Goal: Transaction & Acquisition: Purchase product/service

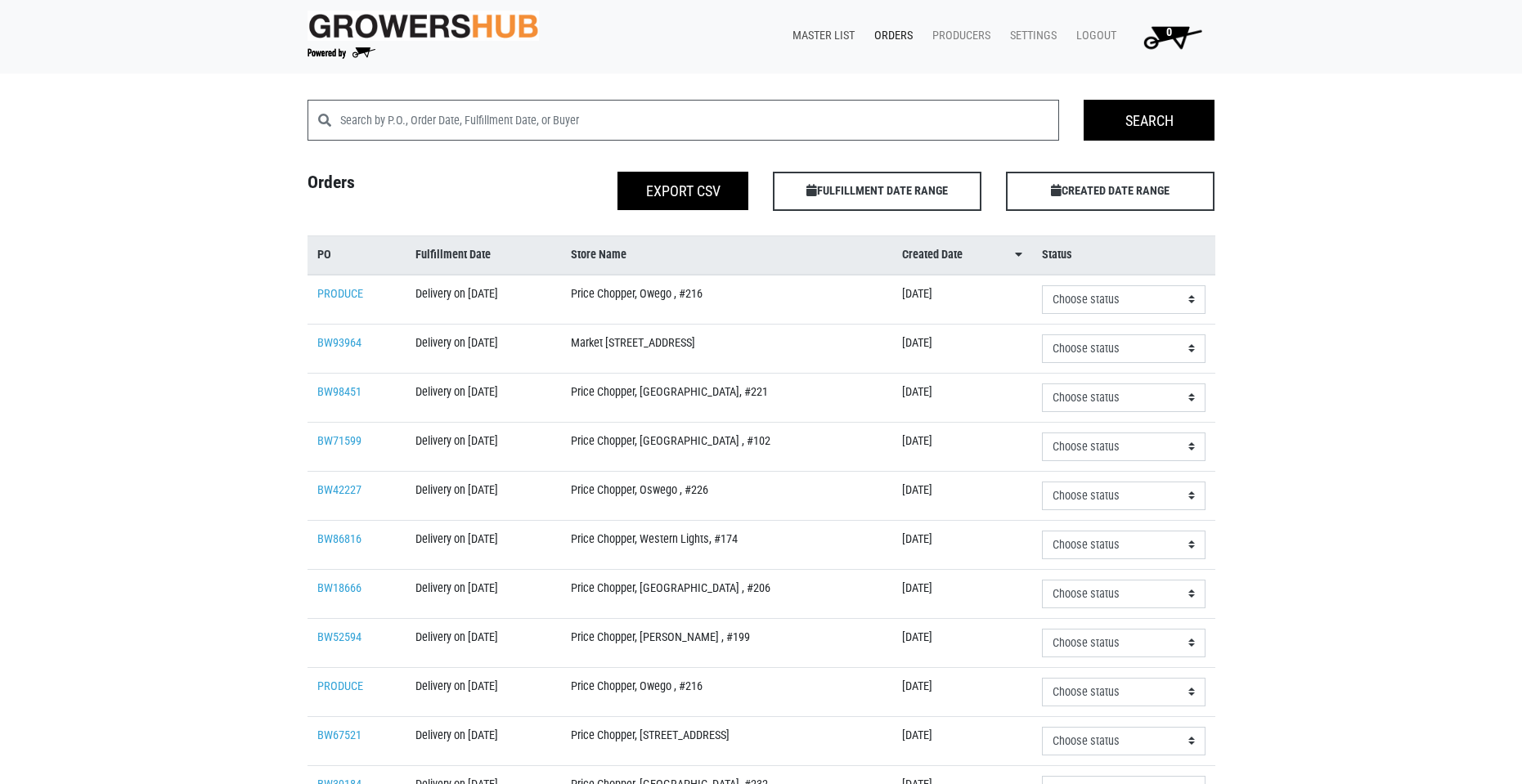
click at [840, 32] on link "Master List" at bounding box center [819, 36] width 81 height 31
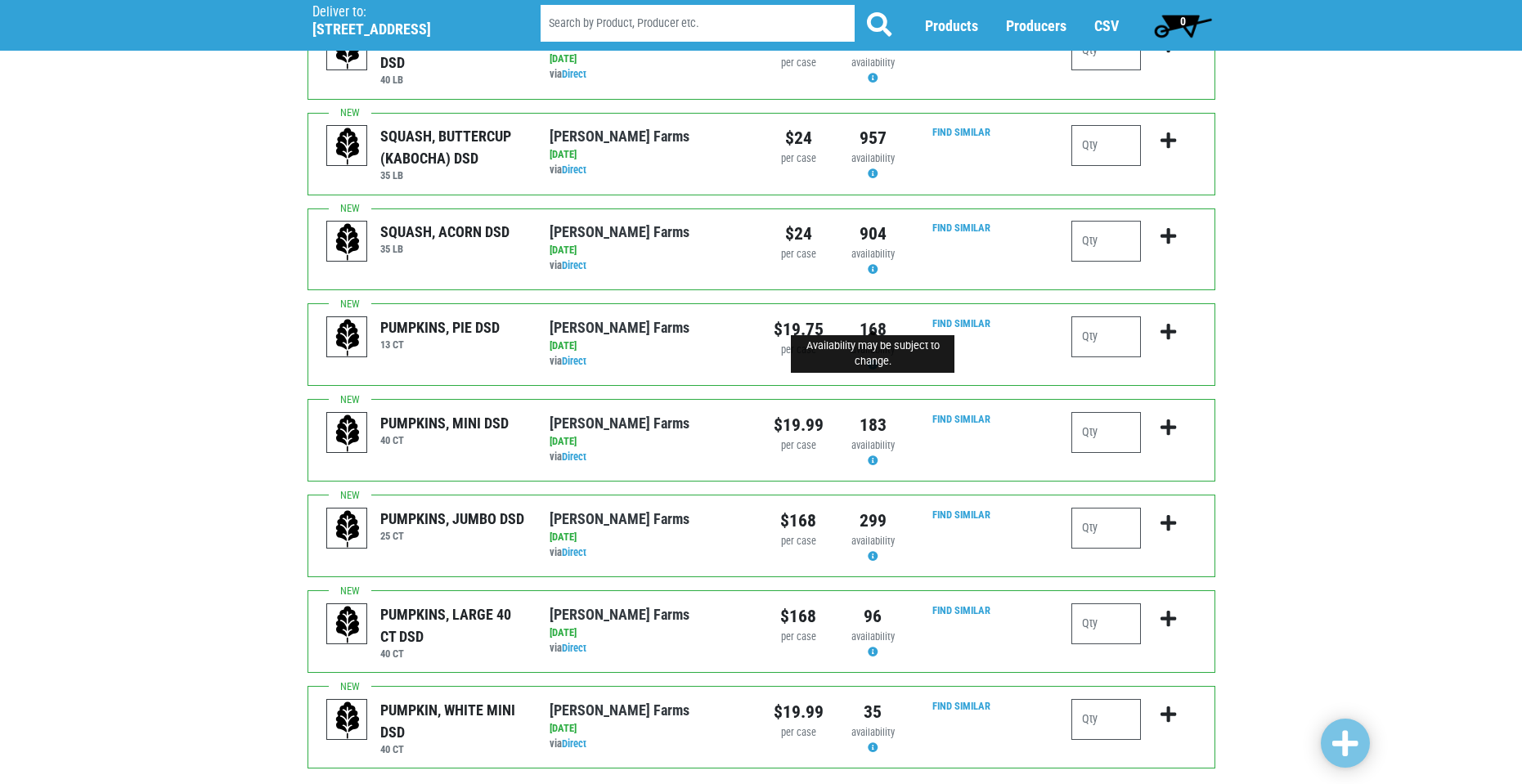
scroll to position [1436, 0]
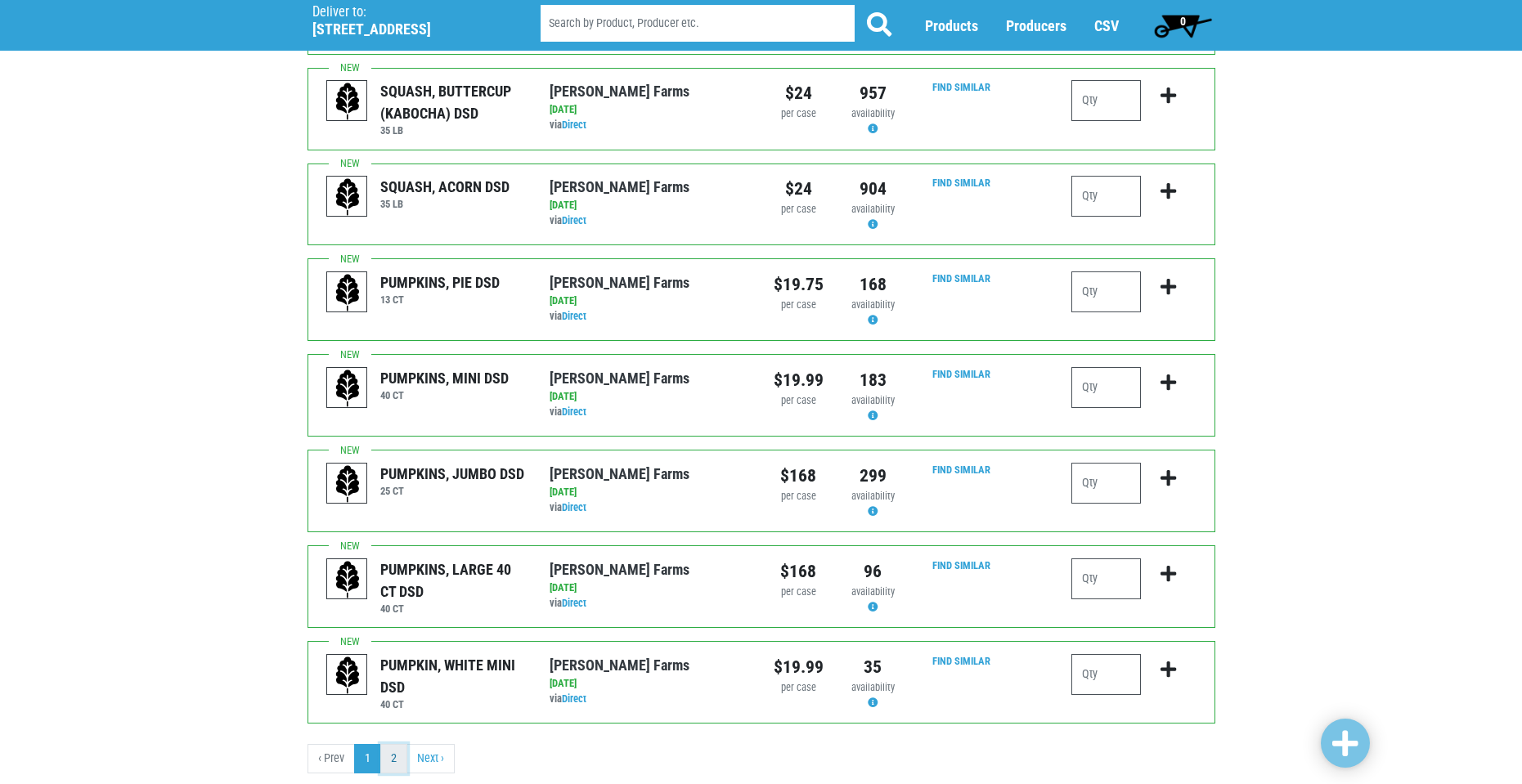
click at [395, 744] on link "2" at bounding box center [394, 758] width 27 height 29
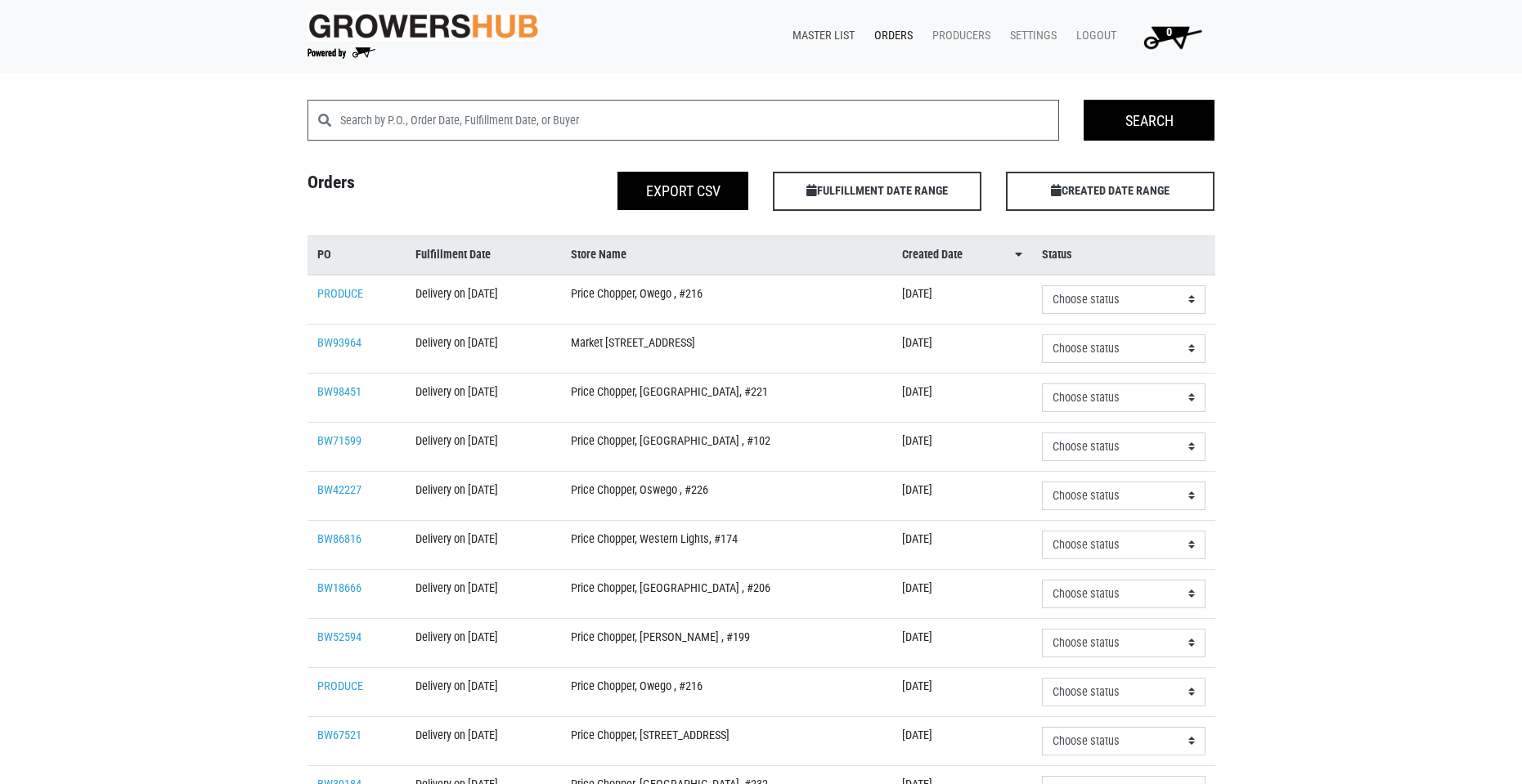
click at [844, 30] on link "Master List" at bounding box center [819, 36] width 81 height 31
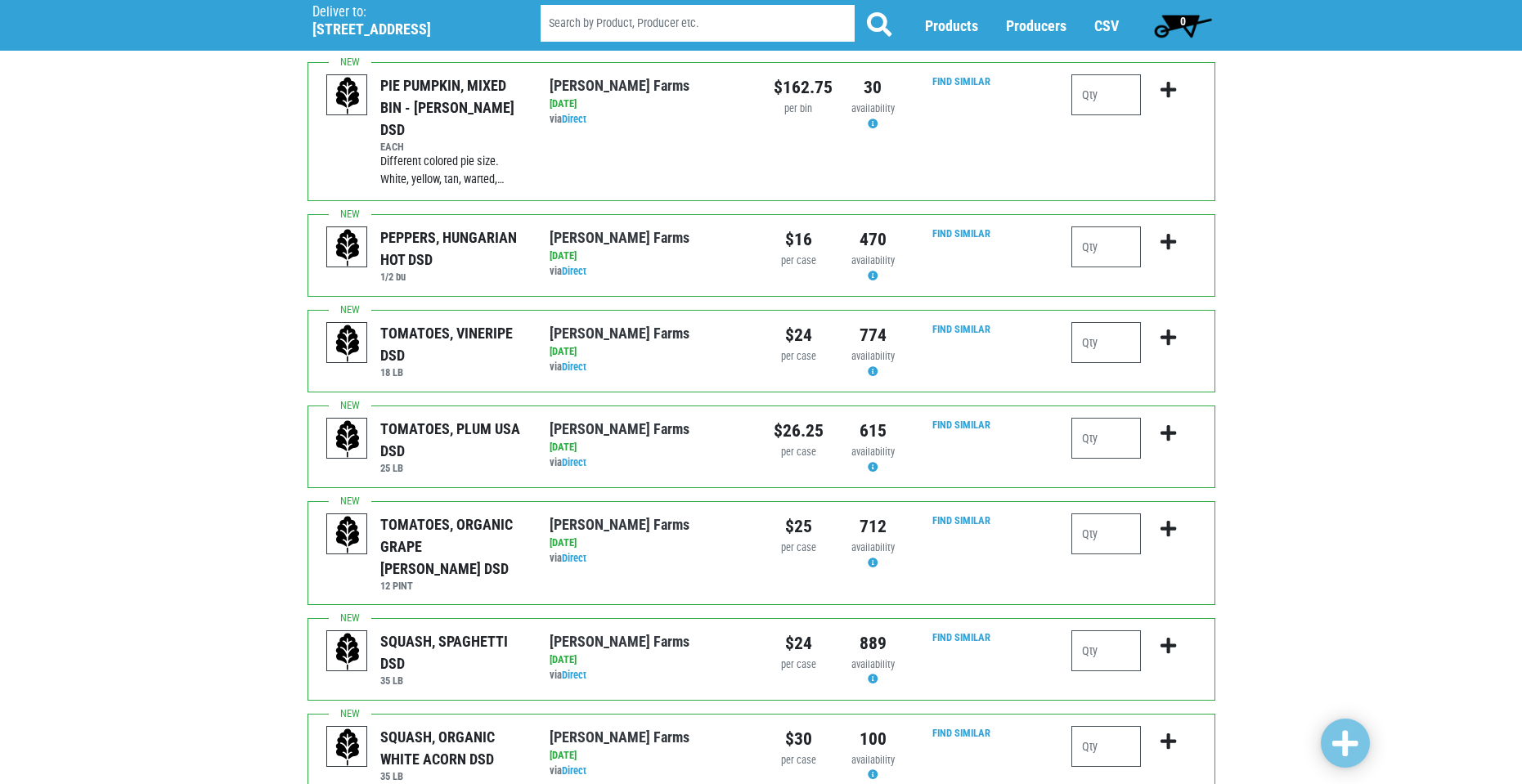
scroll to position [409, 0]
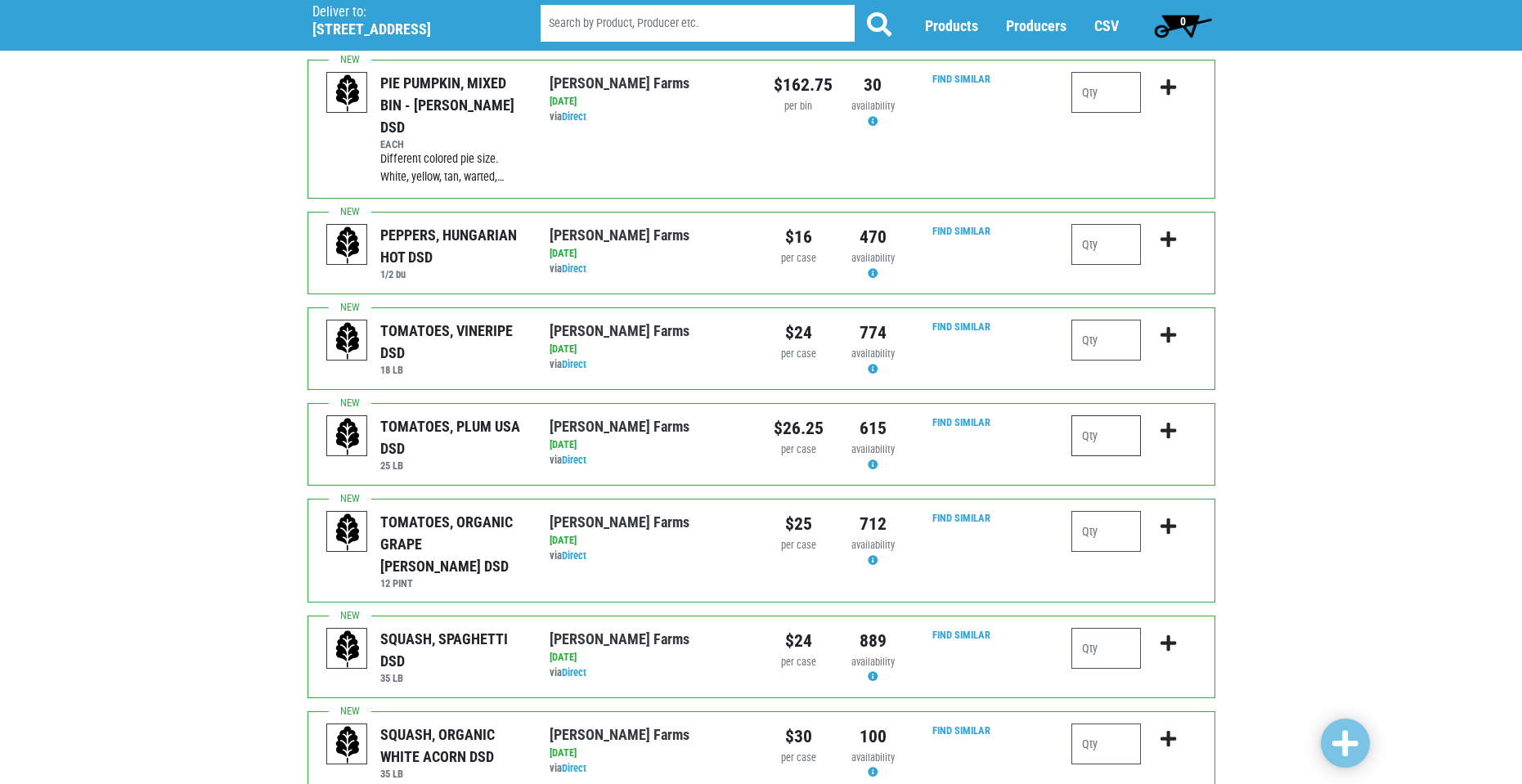
click at [1111, 415] on input "number" at bounding box center [1106, 436] width 70 height 41
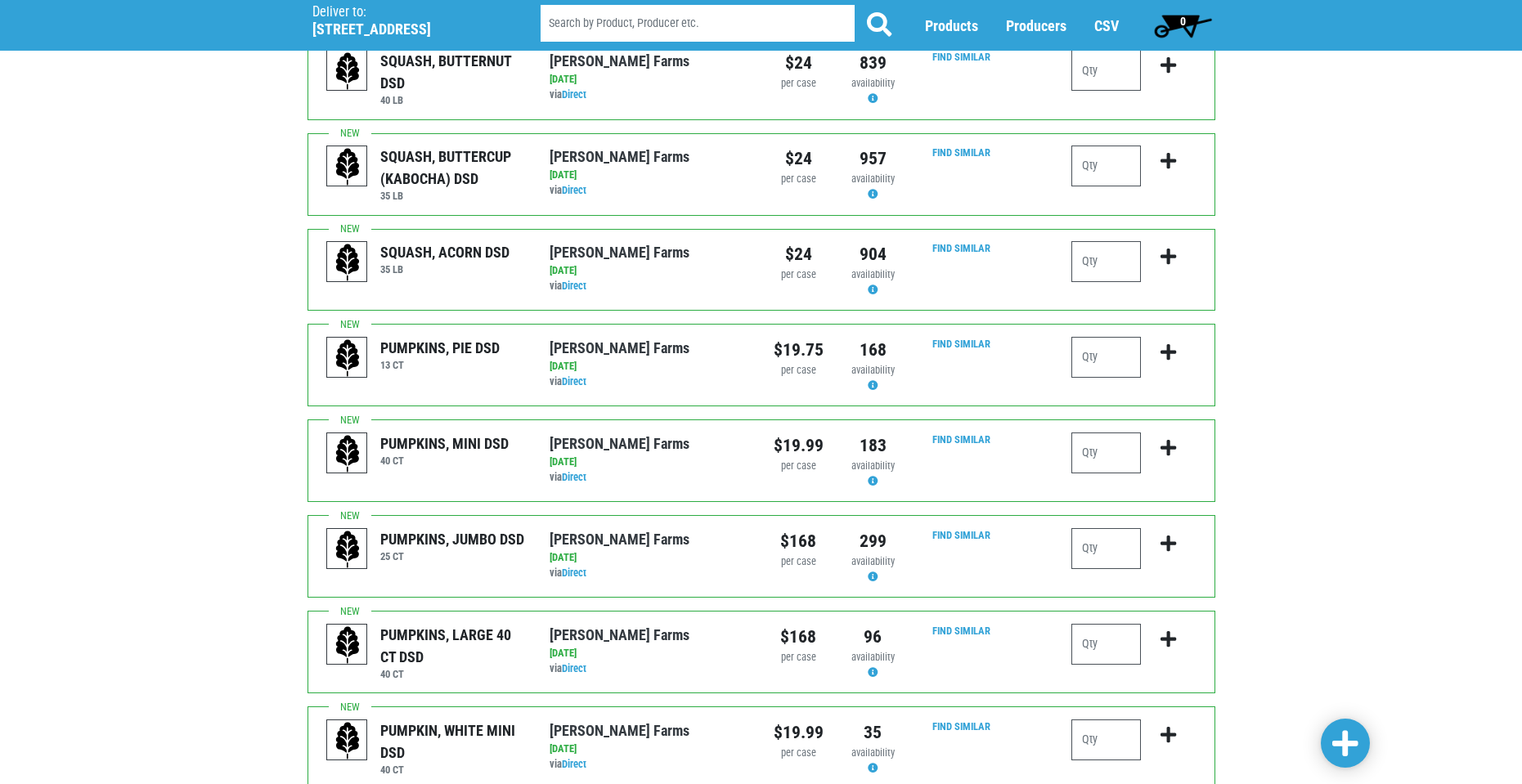
scroll to position [1436, 0]
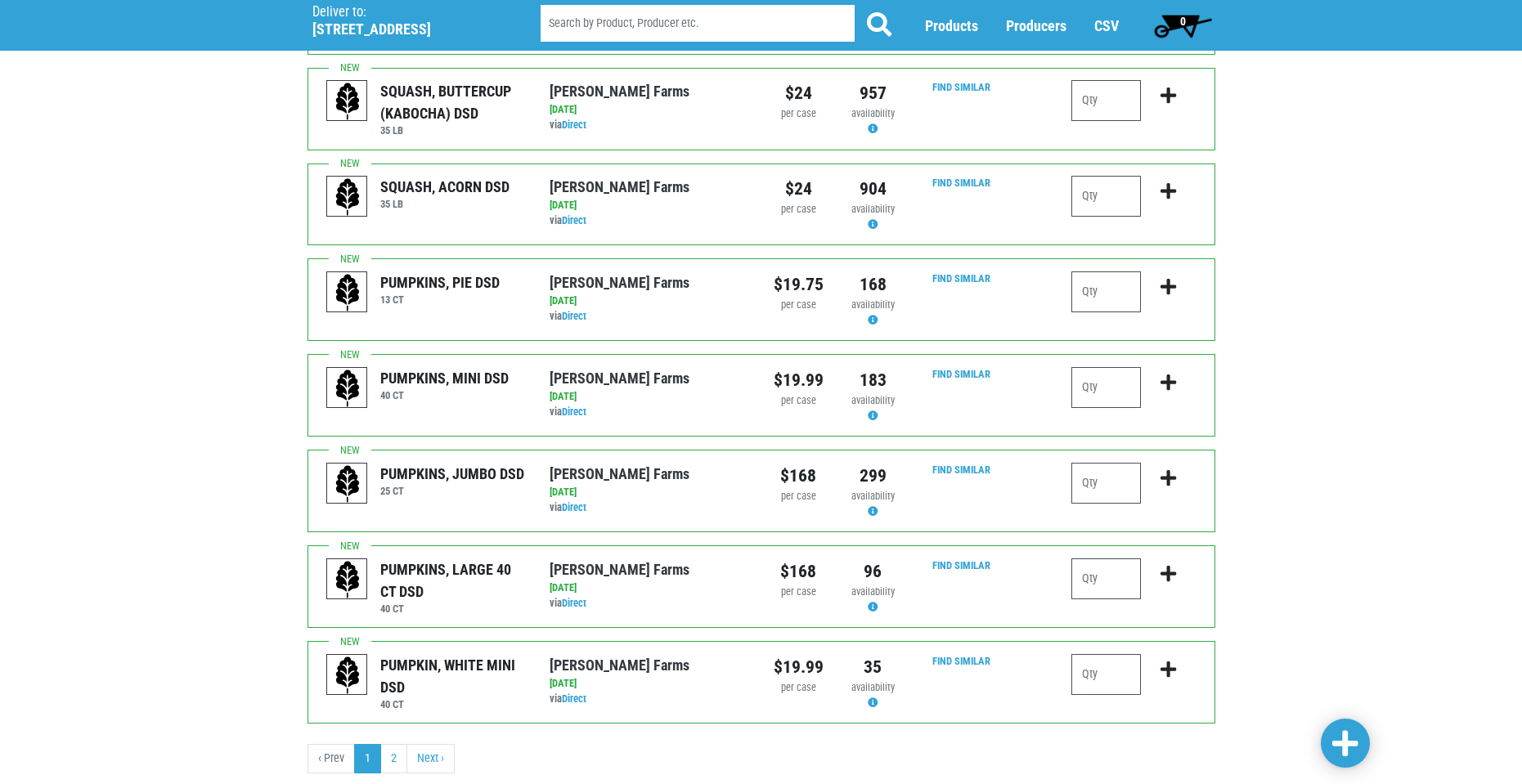
type input "2"
click at [1339, 730] on span at bounding box center [1345, 744] width 26 height 29
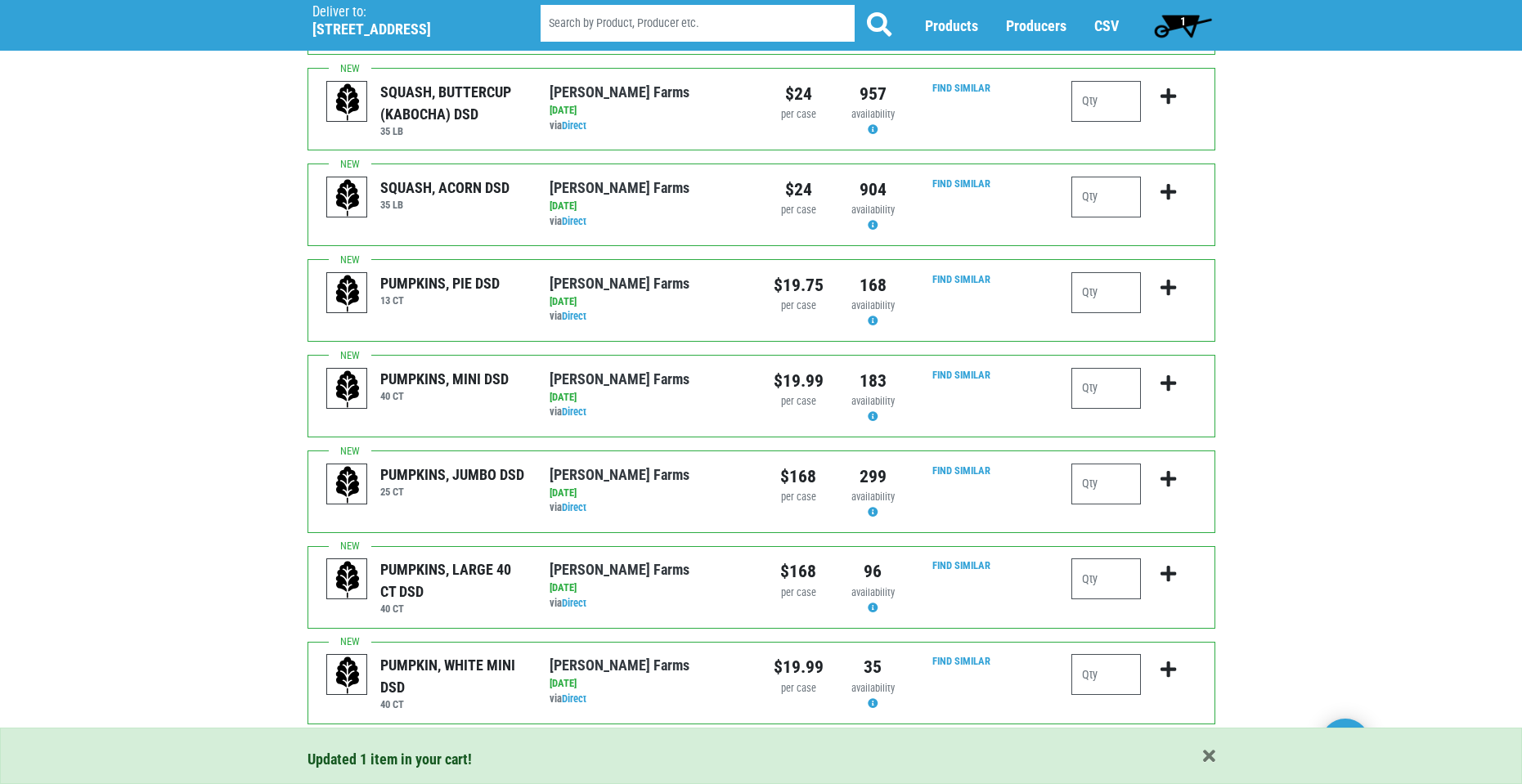
click at [397, 745] on link "2" at bounding box center [394, 759] width 27 height 29
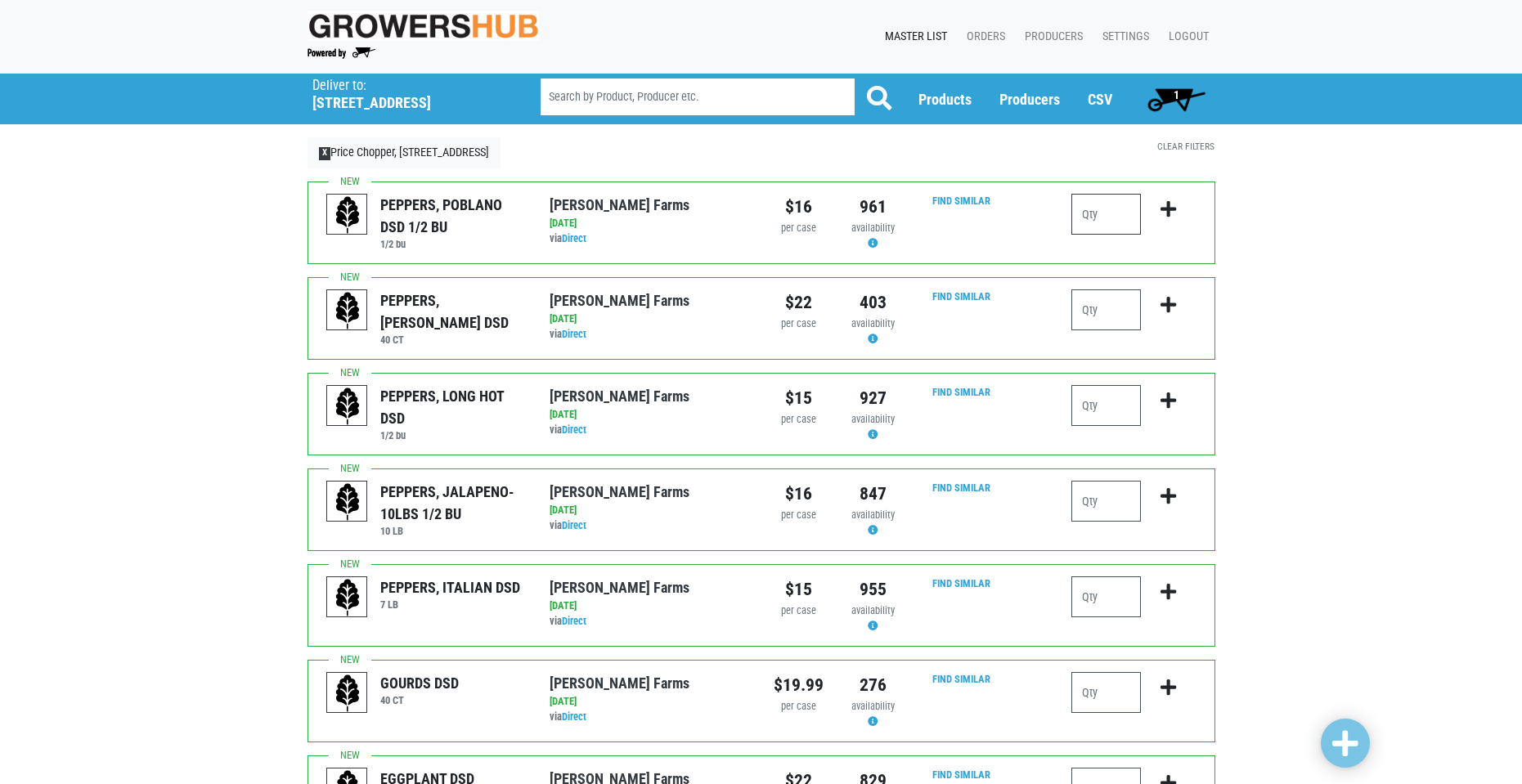
click at [1092, 216] on input "number" at bounding box center [1106, 215] width 70 height 41
type input "1"
click at [1098, 307] on input "number" at bounding box center [1106, 310] width 70 height 41
type input "3"
click at [1094, 415] on input "number" at bounding box center [1106, 406] width 70 height 41
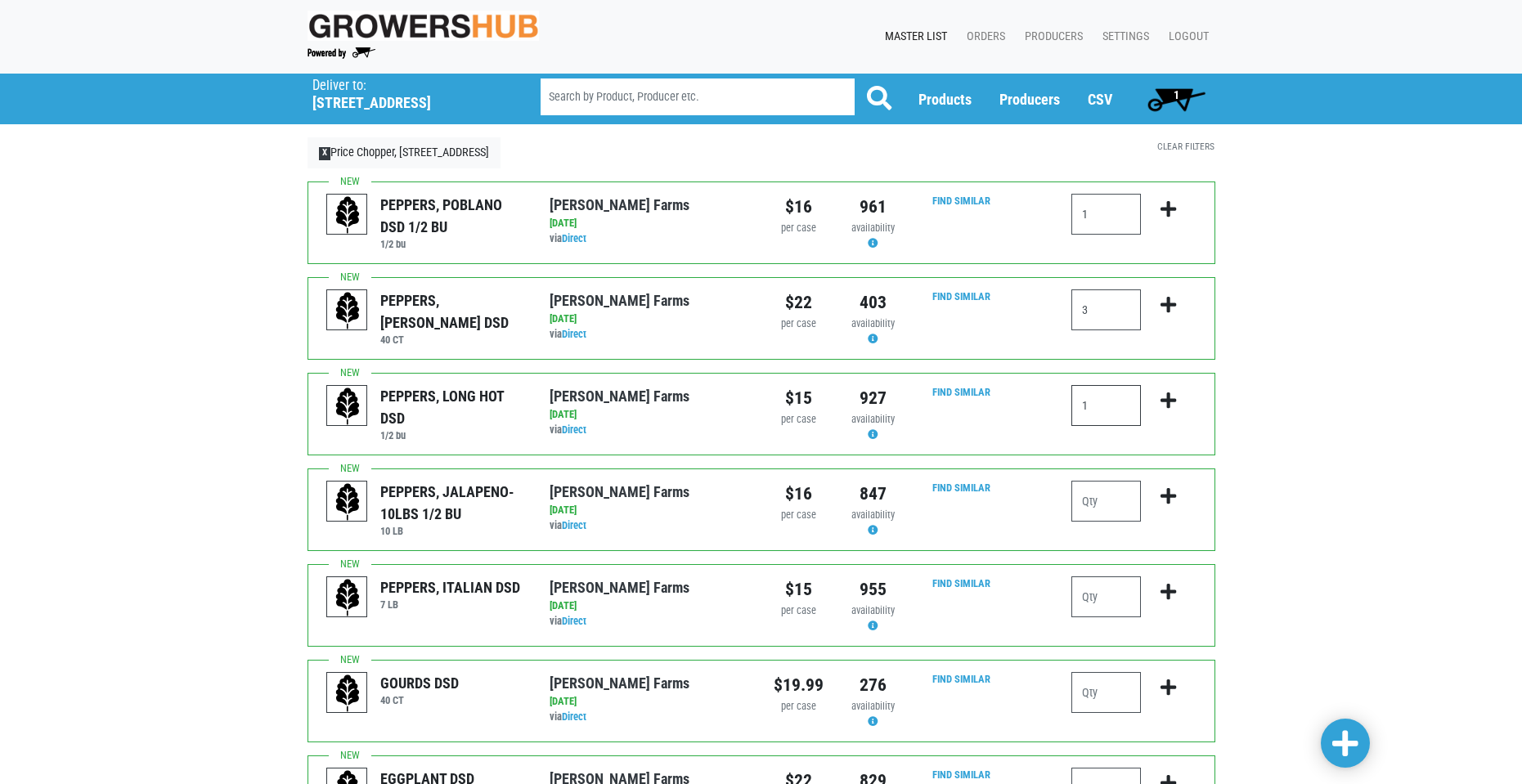
type input "1"
click at [1107, 493] on input "number" at bounding box center [1106, 501] width 70 height 41
type input "1"
click at [1117, 598] on input "number" at bounding box center [1106, 598] width 70 height 41
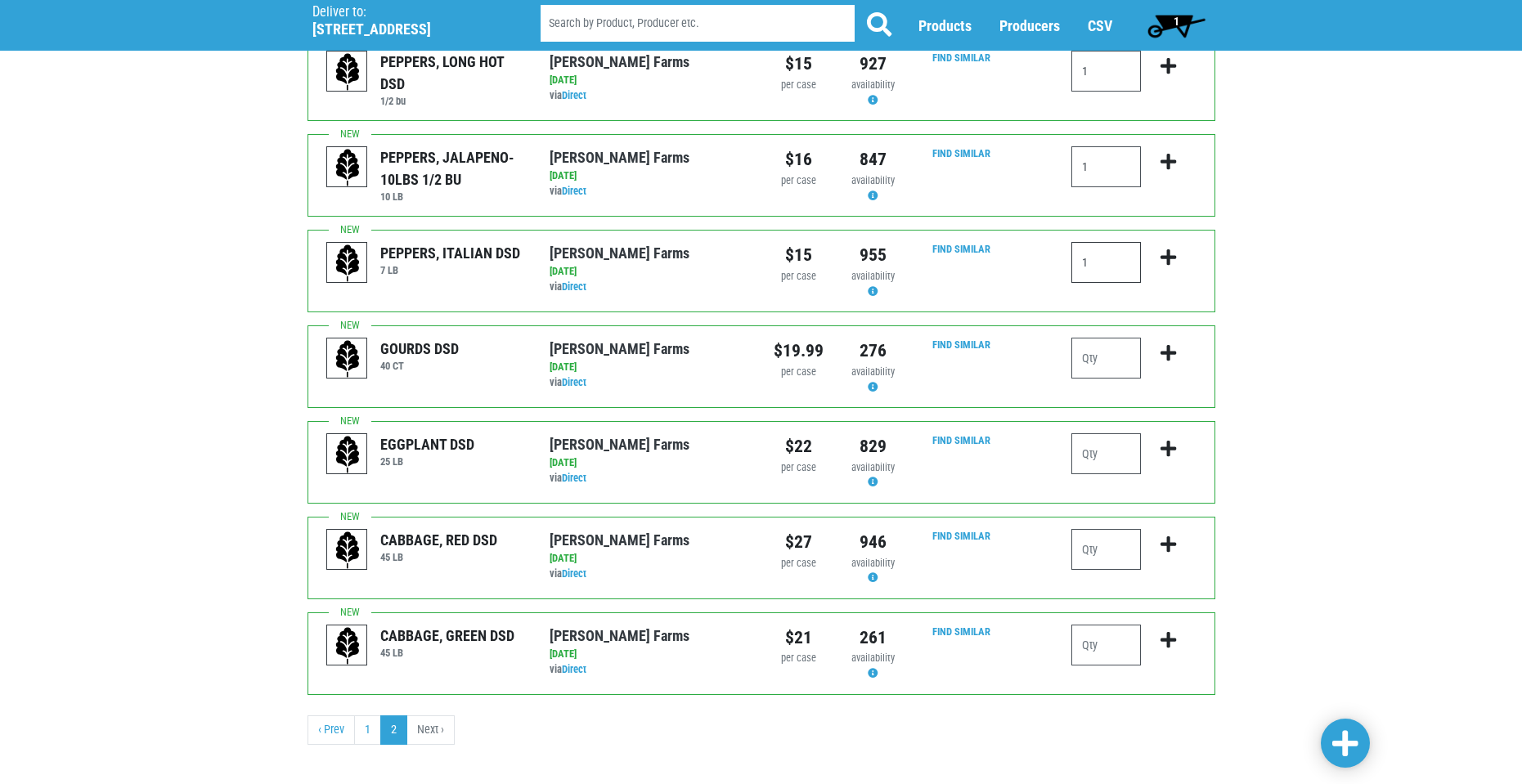
scroll to position [349, 0]
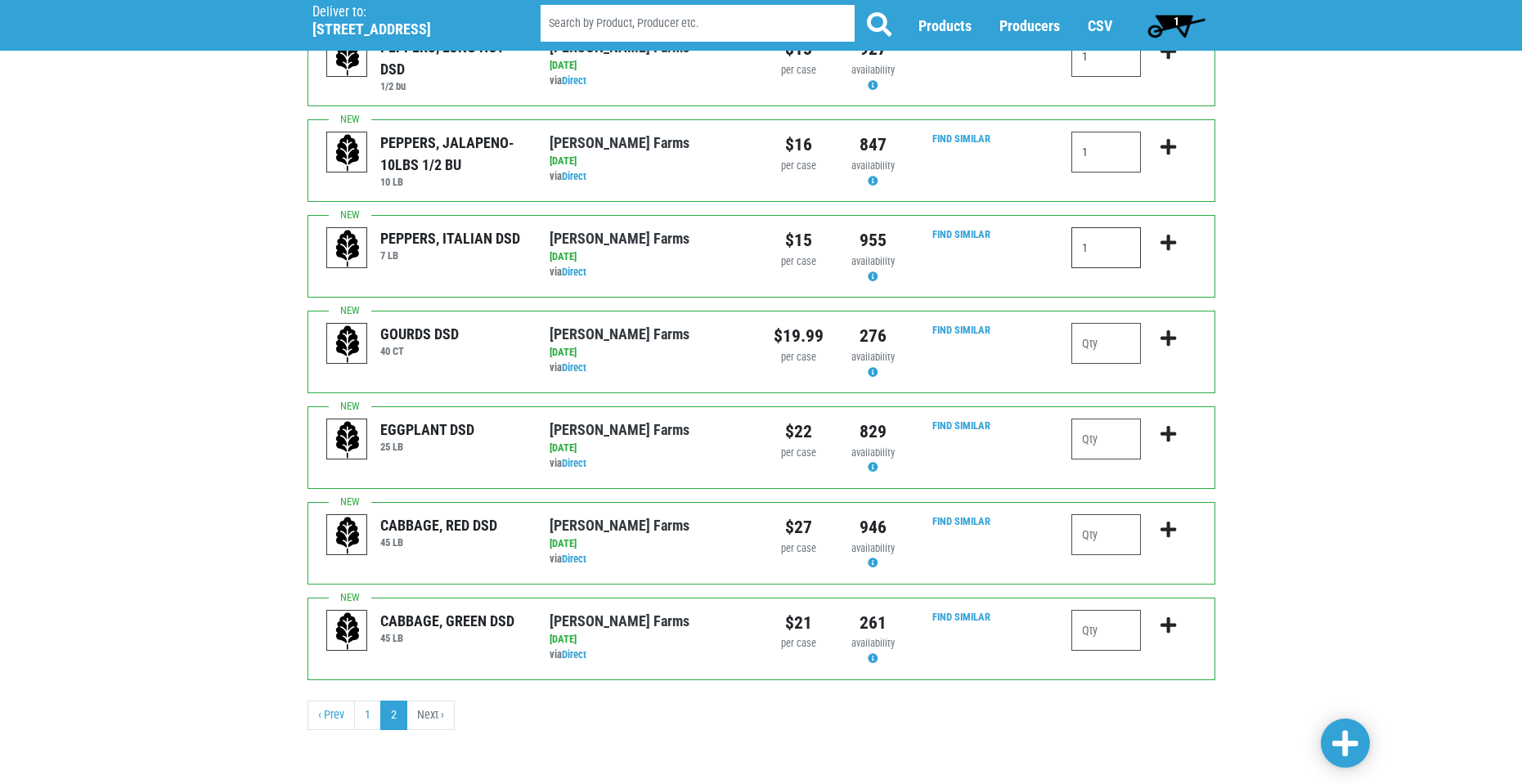
type input "1"
click at [1102, 620] on input "number" at bounding box center [1106, 631] width 70 height 41
type input "2"
click at [1336, 729] on span at bounding box center [1345, 744] width 26 height 29
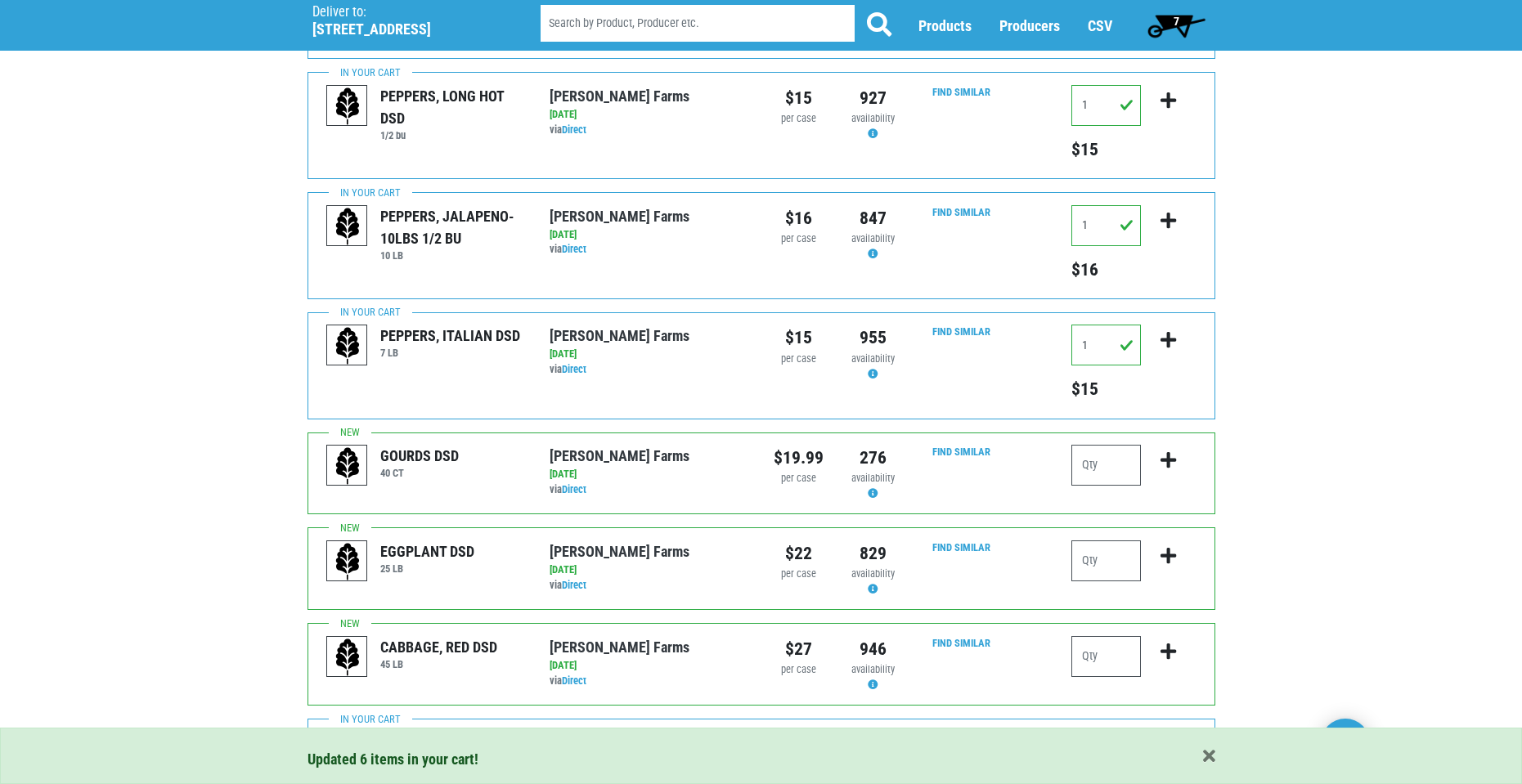
scroll to position [374, 0]
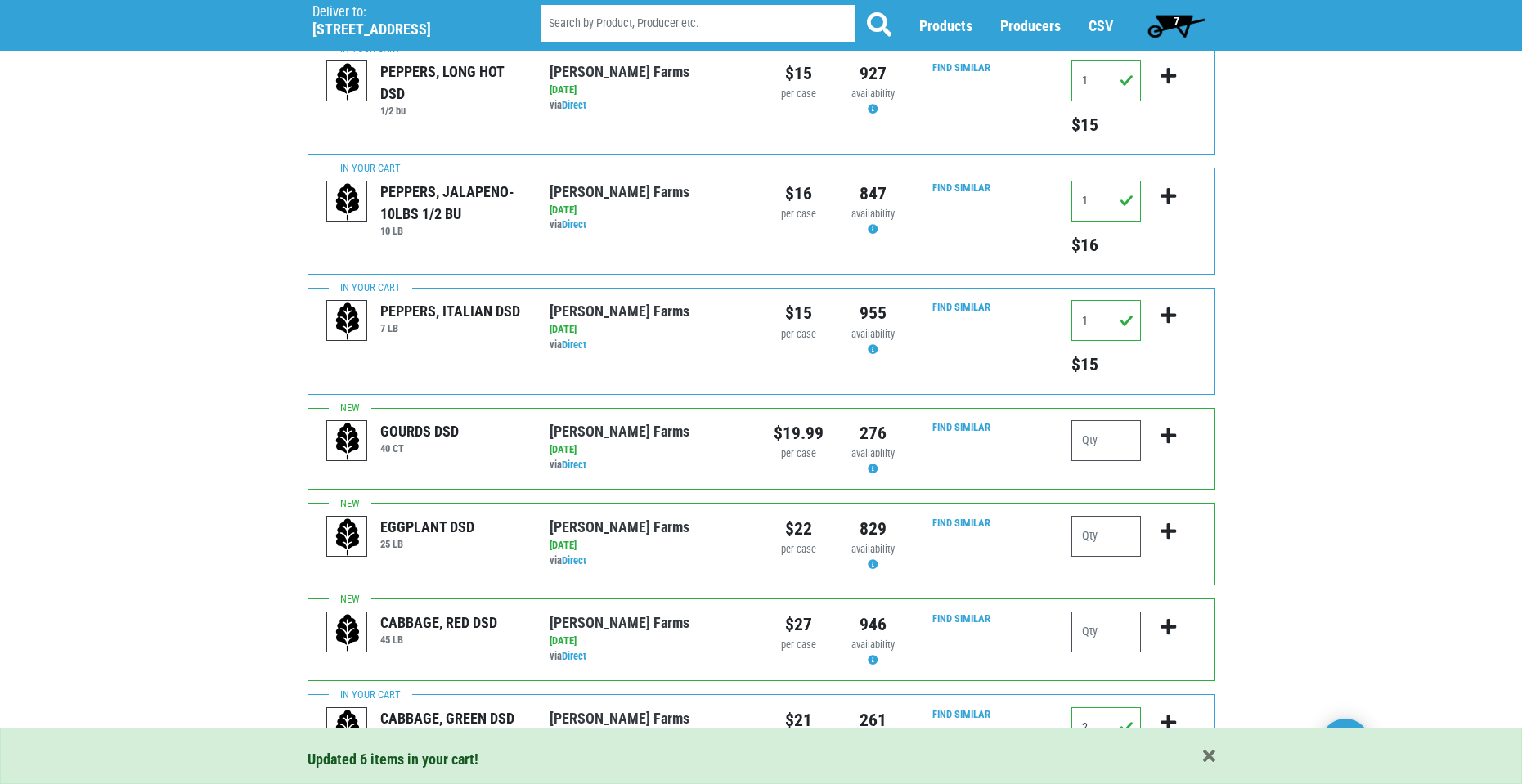
click at [1183, 23] on span "7" at bounding box center [1177, 25] width 73 height 32
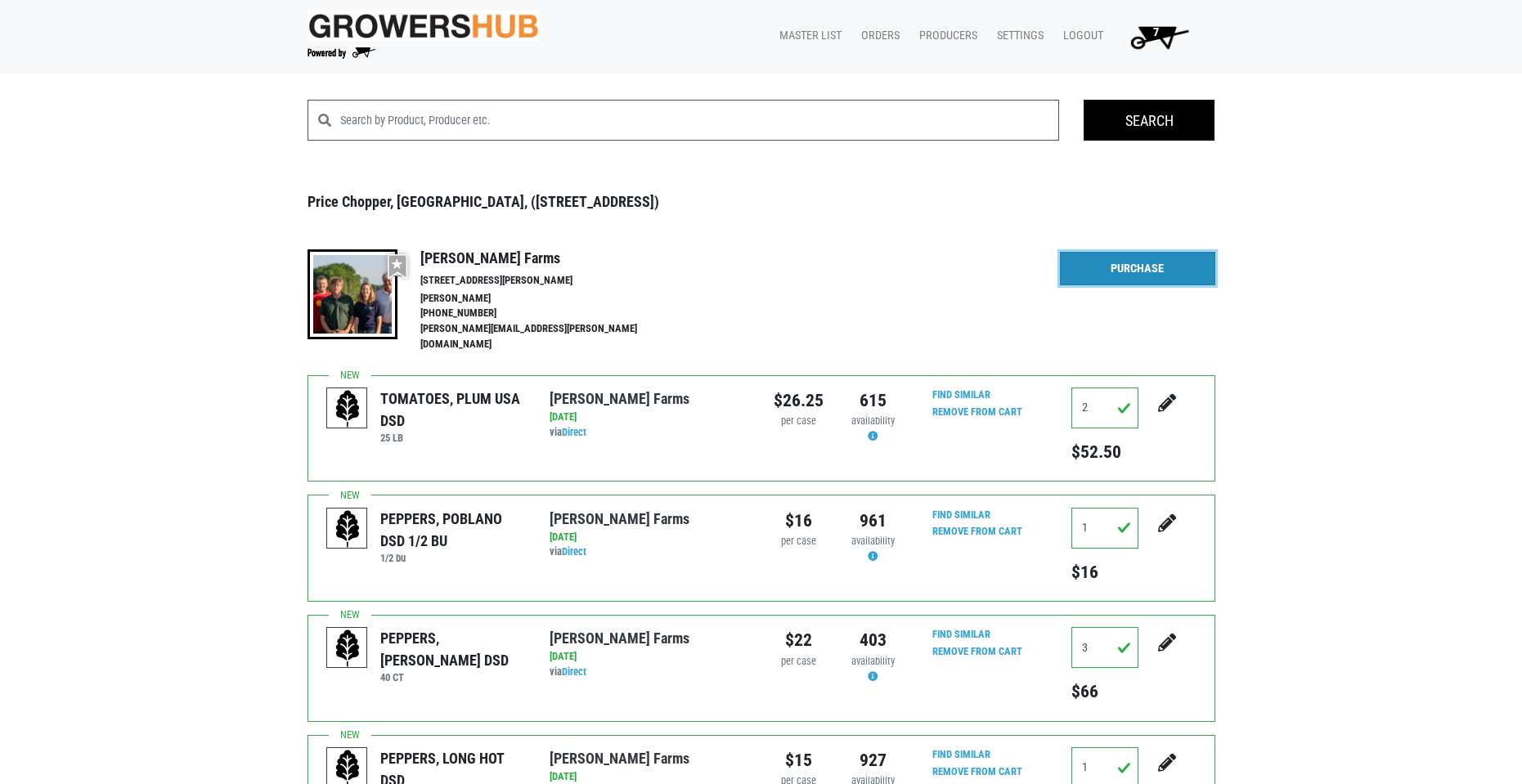
click at [1144, 267] on link "Purchase" at bounding box center [1137, 269] width 155 height 34
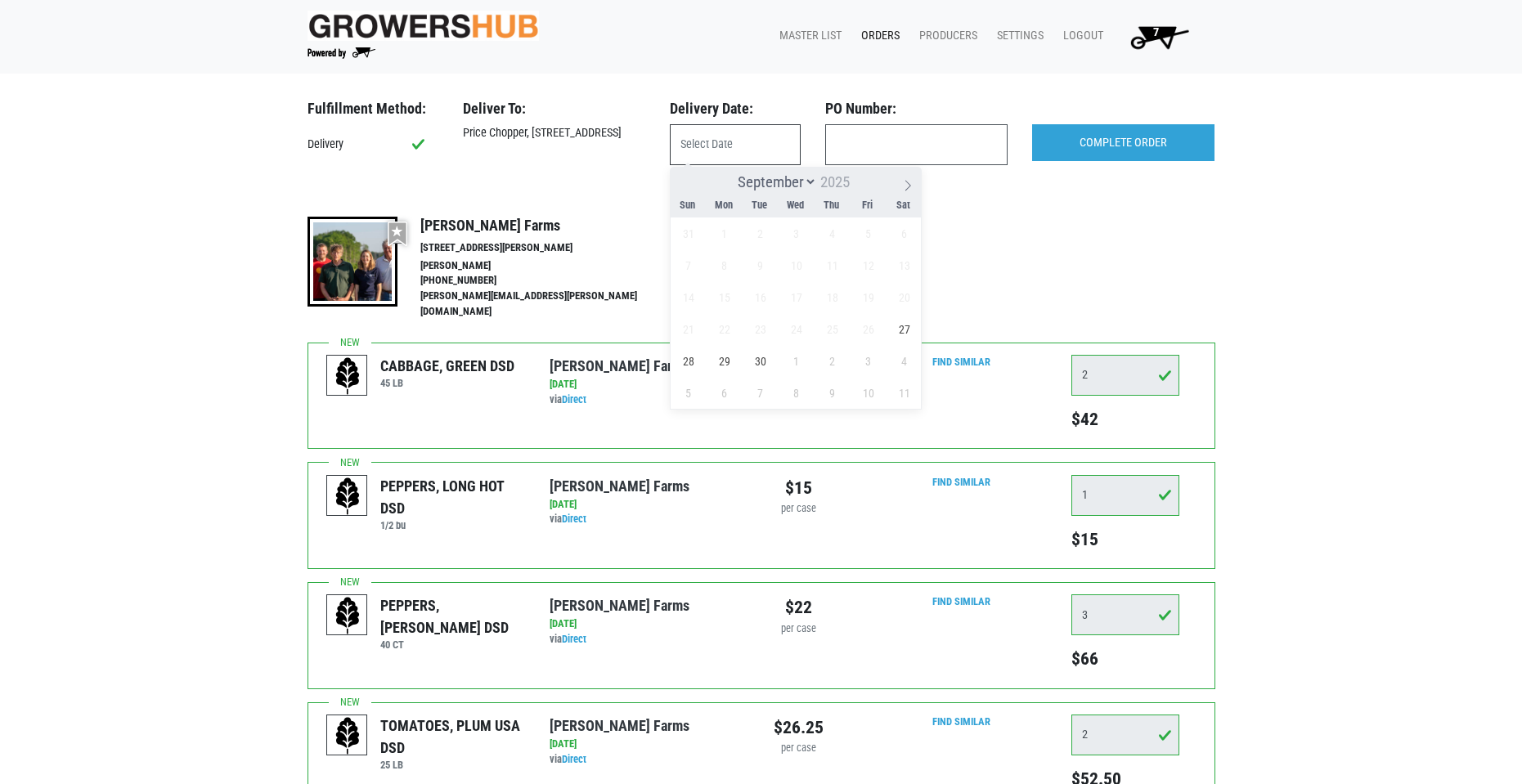
click at [760, 145] on input "text" at bounding box center [735, 145] width 131 height 41
click at [907, 331] on span "27" at bounding box center [904, 329] width 32 height 32
type input "[DATE]"
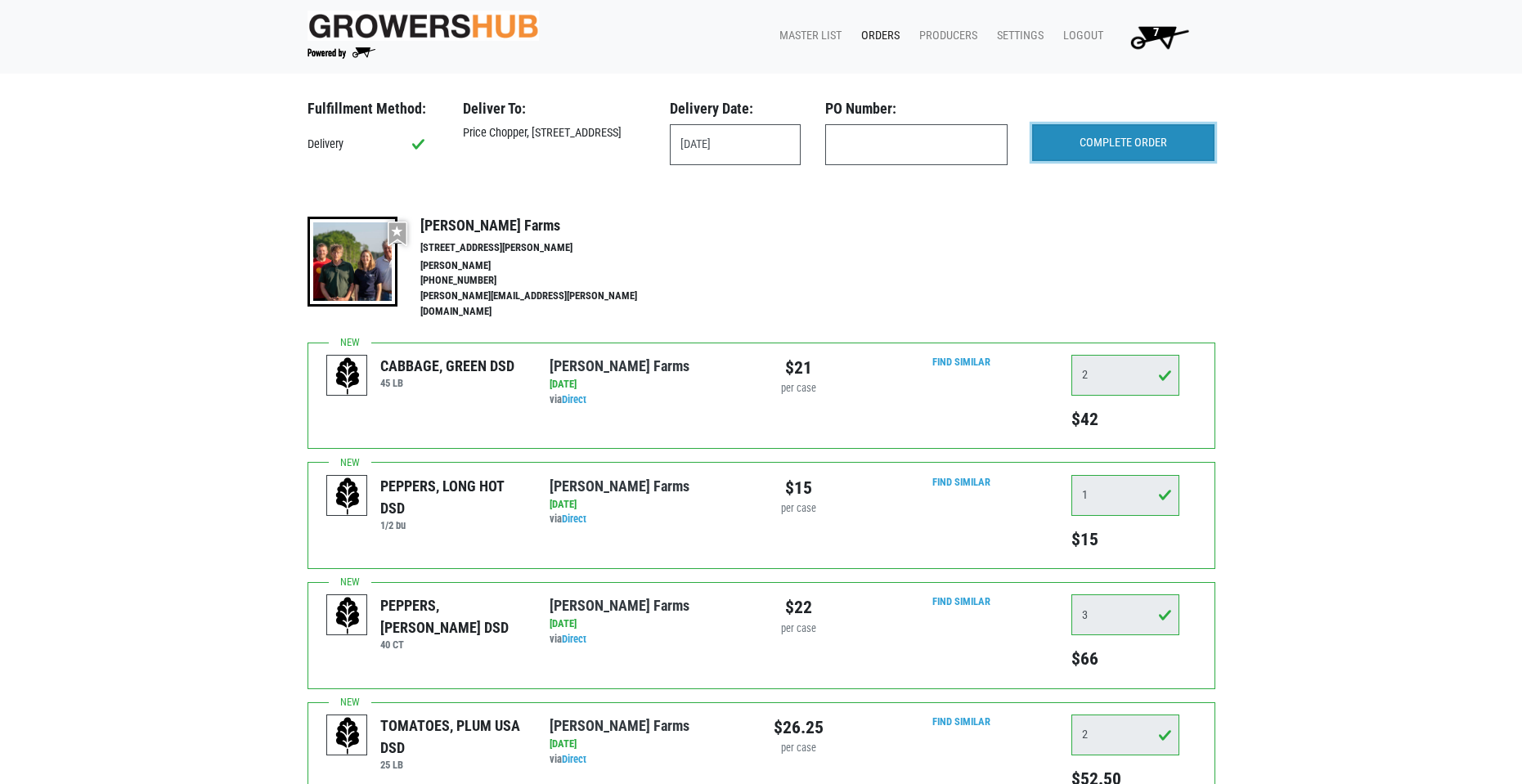
click at [1117, 139] on input "COMPLETE ORDER" at bounding box center [1124, 143] width 183 height 37
